Goal: Information Seeking & Learning: Learn about a topic

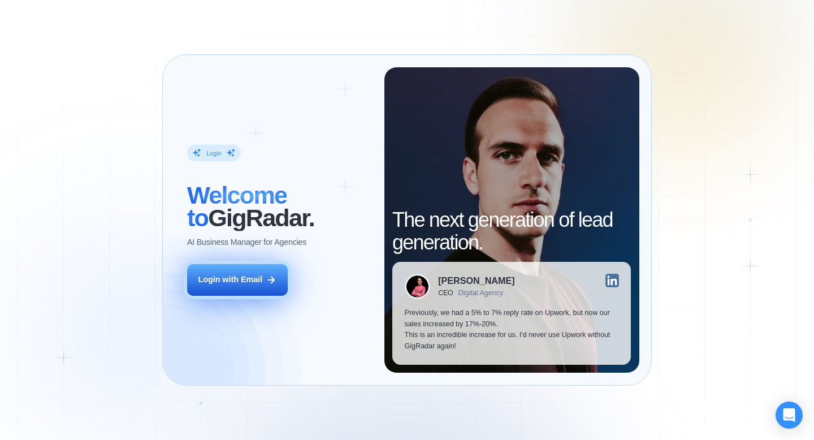
click at [274, 281] on button "Login with Email" at bounding box center [237, 280] width 101 height 32
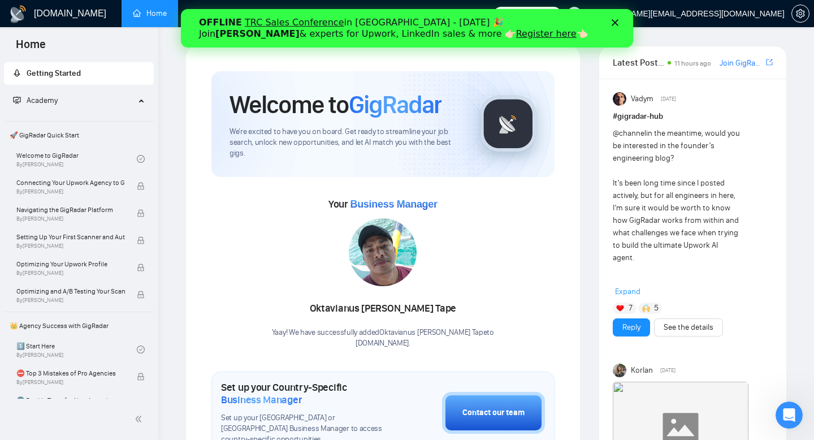
click at [613, 24] on polygon "Закрити" at bounding box center [614, 22] width 7 height 7
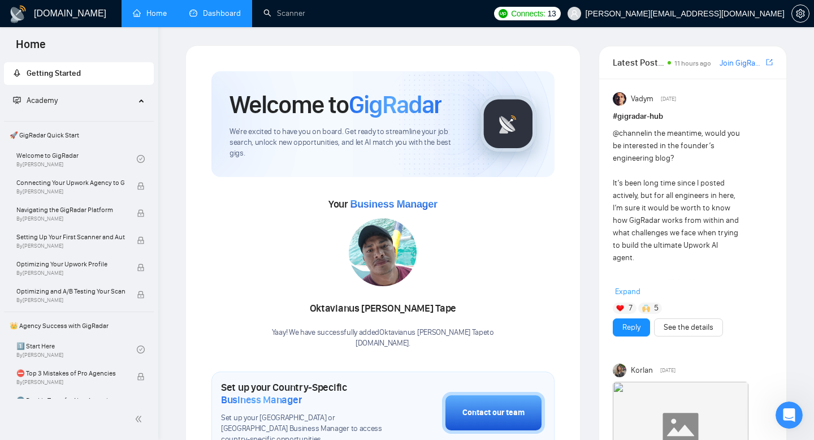
click at [199, 18] on link "Dashboard" at bounding box center [214, 13] width 51 height 10
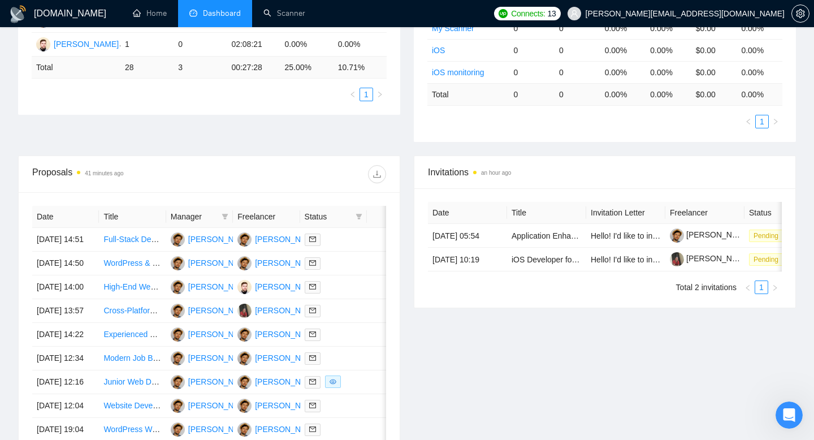
scroll to position [253, 0]
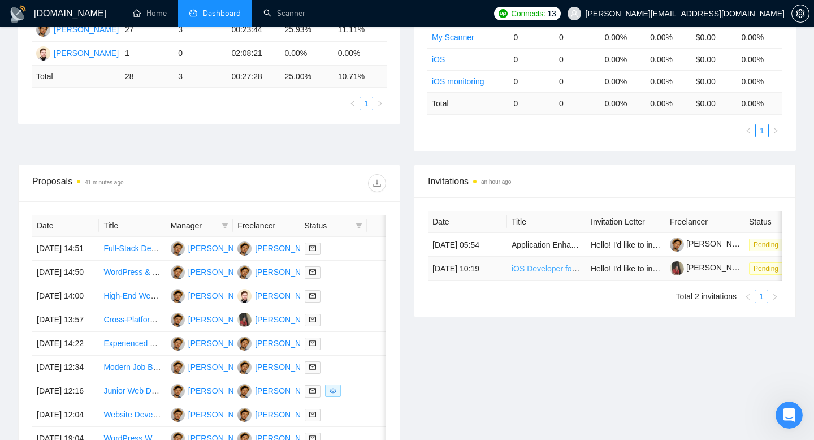
click at [533, 273] on link "iOS Developer for AI-Powered Automation App" at bounding box center [593, 268] width 164 height 9
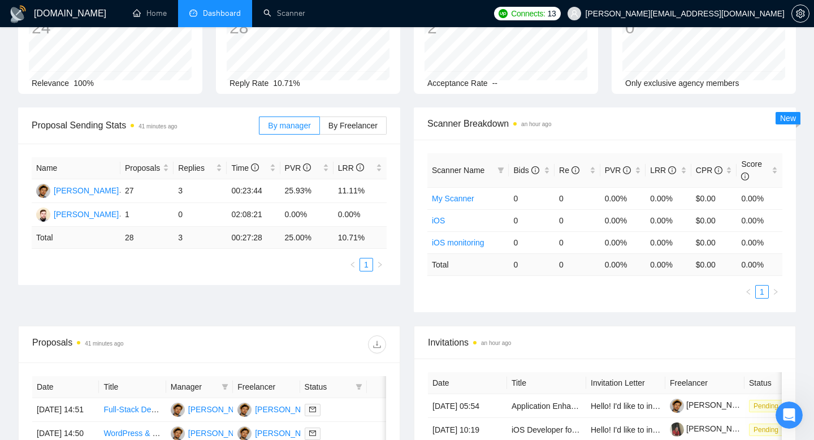
scroll to position [0, 0]
